Goal: Task Accomplishment & Management: Complete application form

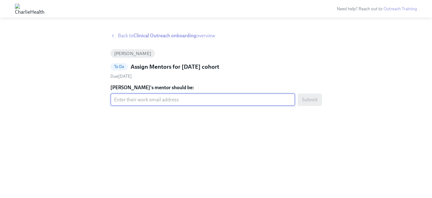
paste input "[PERSON_NAME][EMAIL_ADDRESS][DOMAIN_NAME]"
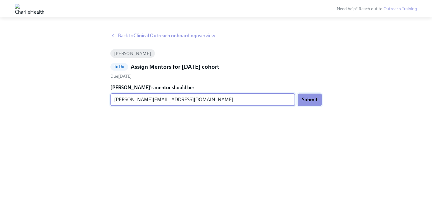
type input "[PERSON_NAME][EMAIL_ADDRESS][DOMAIN_NAME]"
click at [302, 101] on span "Submit" at bounding box center [310, 100] width 16 height 6
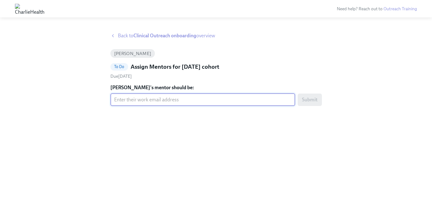
paste input "[PERSON_NAME][EMAIL_ADDRESS][PERSON_NAME][DOMAIN_NAME]"
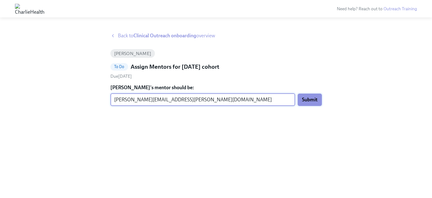
type input "[PERSON_NAME][EMAIL_ADDRESS][PERSON_NAME][DOMAIN_NAME]"
click at [314, 101] on span "Submit" at bounding box center [310, 100] width 16 height 6
